Goal: Task Accomplishment & Management: Manage account settings

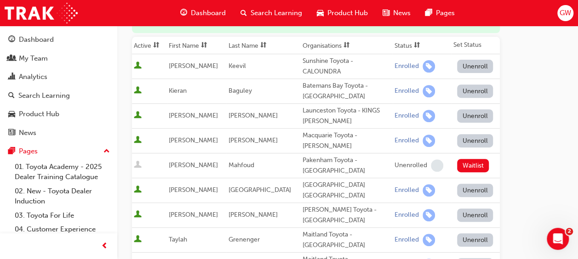
click at [469, 184] on button "Unenroll" at bounding box center [475, 190] width 36 height 13
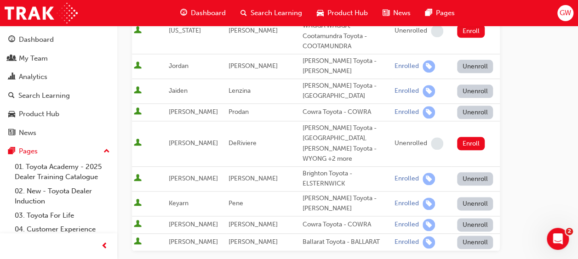
scroll to position [552, 0]
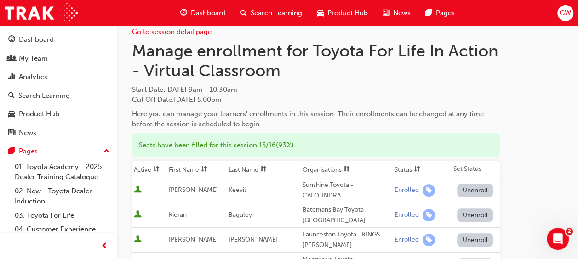
scroll to position [0, 0]
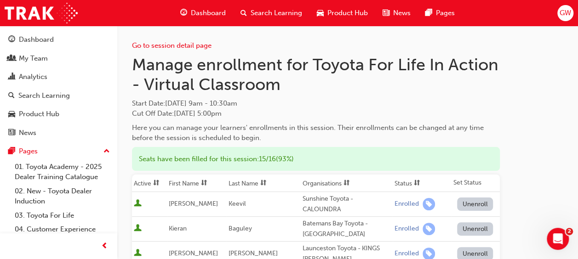
click at [263, 15] on span "Search Learning" at bounding box center [275, 13] width 51 height 11
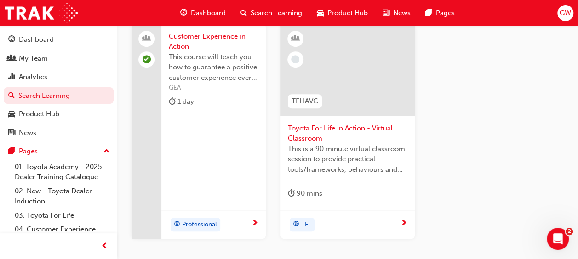
scroll to position [230, 0]
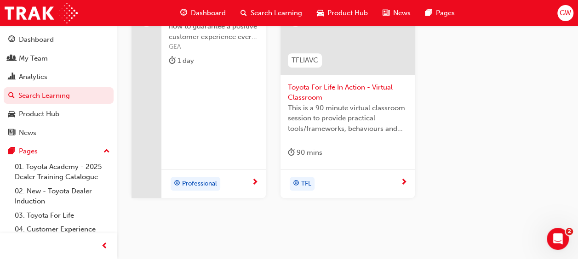
click at [316, 188] on div "TFL" at bounding box center [303, 184] width 27 height 14
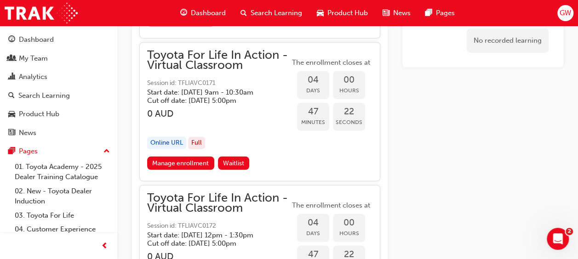
scroll to position [1317, 0]
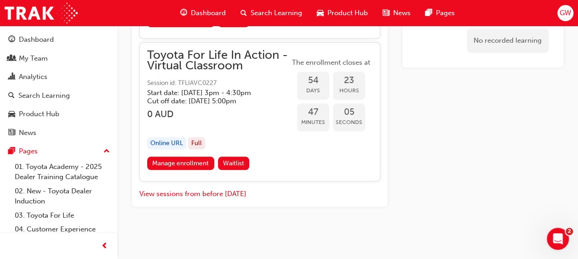
scroll to position [11290, 0]
drag, startPoint x: 249, startPoint y: 55, endPoint x: 160, endPoint y: 52, distance: 89.2
click at [160, 52] on span "Toyota For Life In Action - Virtual Classroom" at bounding box center [218, 60] width 142 height 21
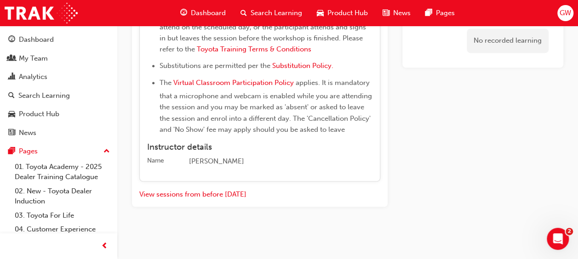
drag, startPoint x: 144, startPoint y: 43, endPoint x: 254, endPoint y: 60, distance: 111.1
copy span "Toyota For Life In Action - Virtual Classroom"
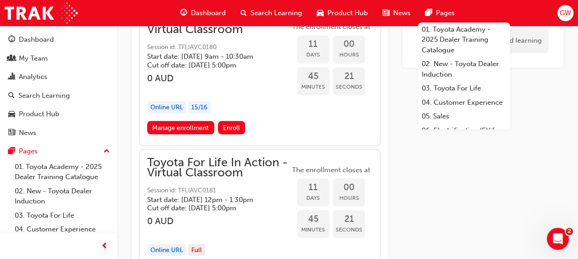
scroll to position [2512, 0]
